Goal: Task Accomplishment & Management: Use online tool/utility

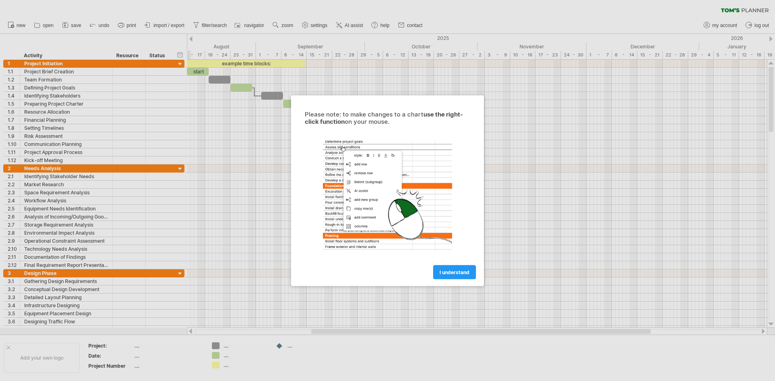
click at [452, 276] on link "I understand" at bounding box center [454, 272] width 43 height 14
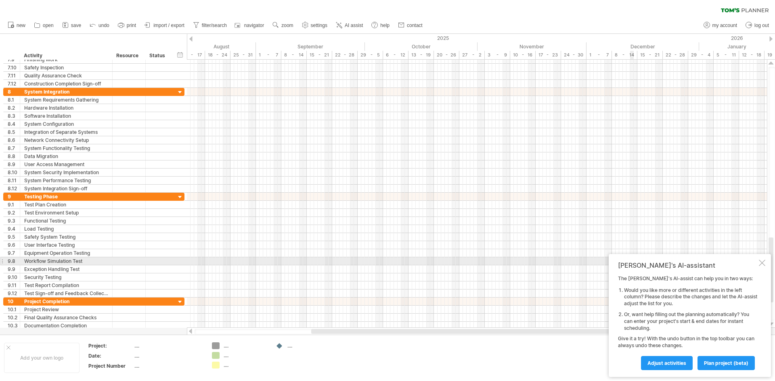
click at [760, 263] on div at bounding box center [762, 263] width 6 height 6
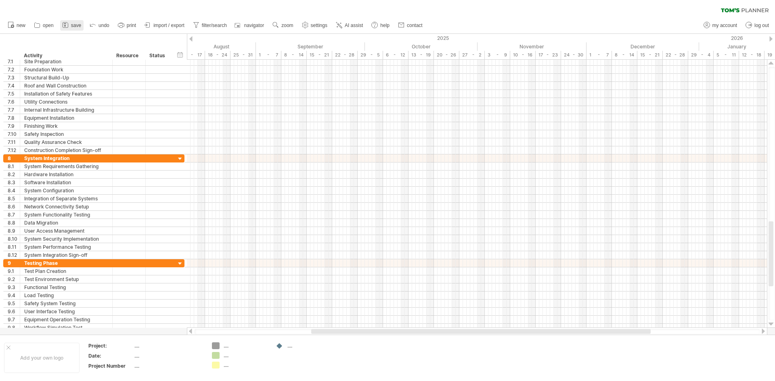
click at [74, 23] on span "save" at bounding box center [76, 26] width 10 height 6
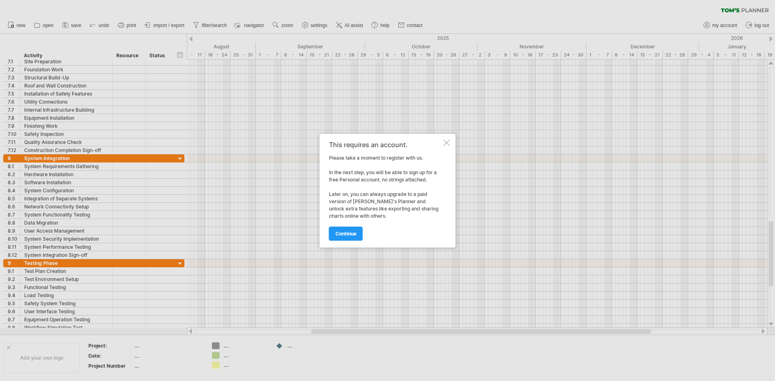
click at [450, 147] on div "This requires an account. Please take a moment to register with us. In the next…" at bounding box center [388, 191] width 136 height 114
click at [450, 139] on div "This requires an account. Please take a moment to register with us. In the next…" at bounding box center [388, 191] width 136 height 114
click at [446, 142] on div at bounding box center [447, 143] width 6 height 6
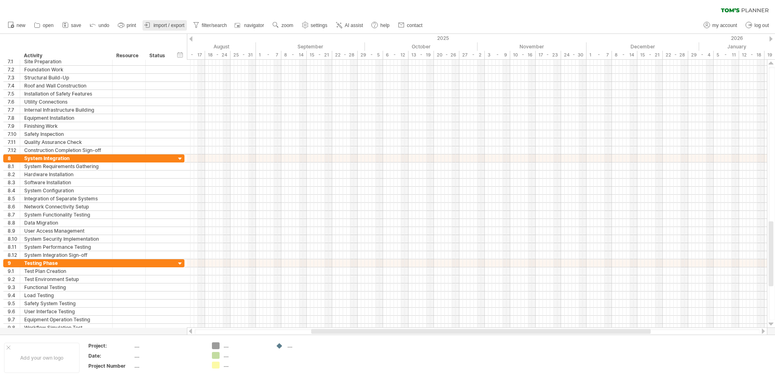
click at [160, 25] on span "import / export" at bounding box center [168, 26] width 31 height 6
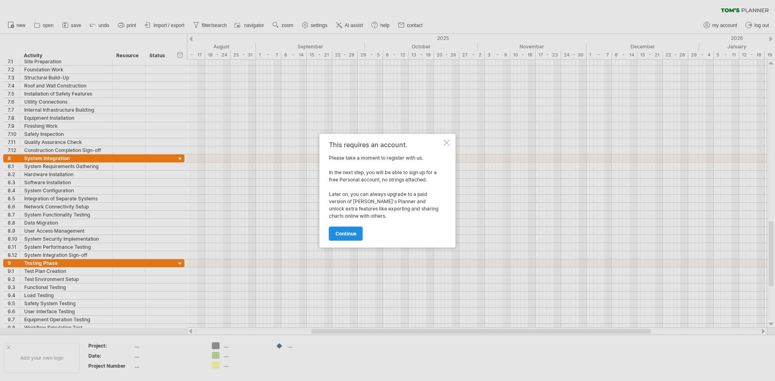
click at [348, 234] on span "continue" at bounding box center [345, 234] width 21 height 6
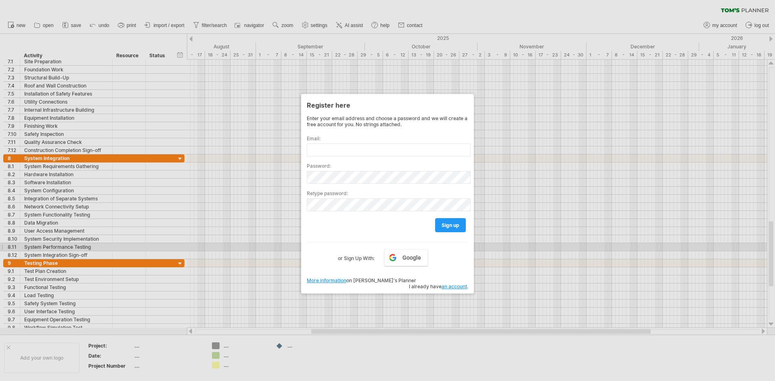
click at [551, 238] on div at bounding box center [387, 190] width 775 height 381
